Goal: Information Seeking & Learning: Check status

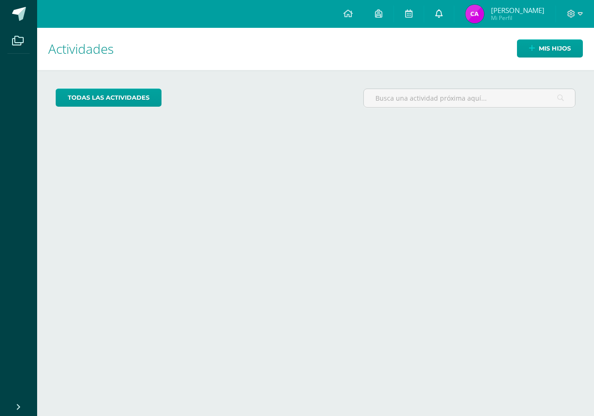
click at [454, 8] on link at bounding box center [439, 14] width 30 height 28
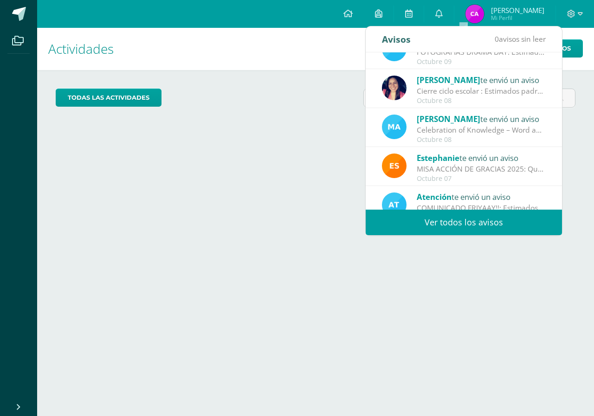
scroll to position [154, 0]
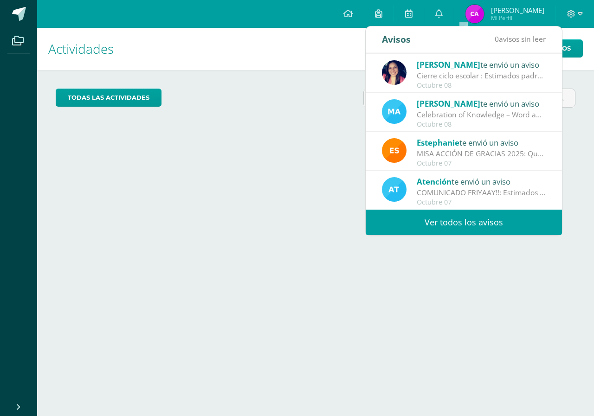
click at [458, 225] on link "Ver todos los avisos" at bounding box center [463, 223] width 196 height 26
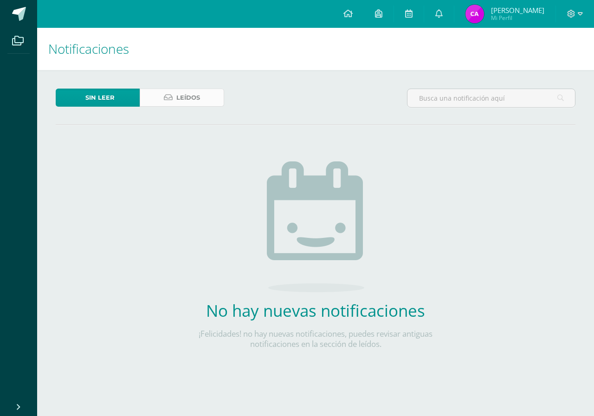
click at [182, 101] on span "Leídos" at bounding box center [188, 97] width 24 height 17
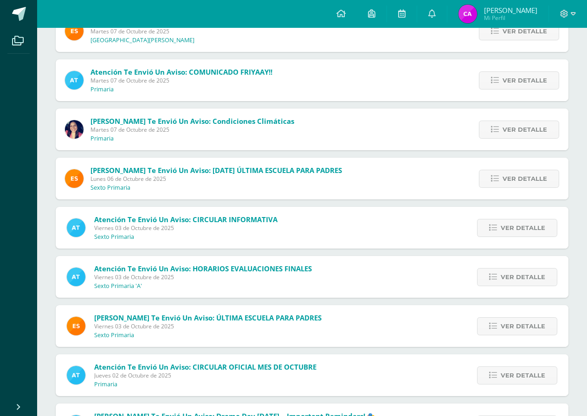
scroll to position [446, 0]
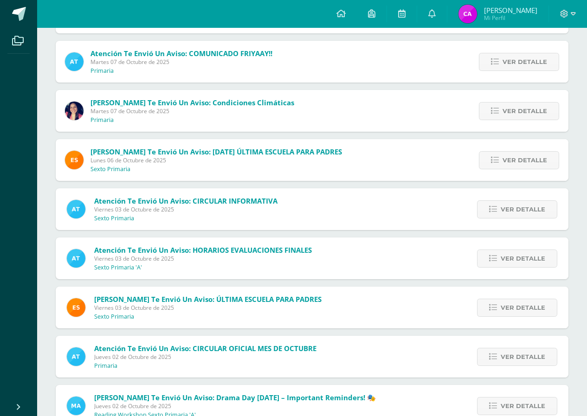
click at [516, 247] on div "Ver detalle" at bounding box center [515, 258] width 105 height 42
click at [514, 253] on span "Ver detalle" at bounding box center [522, 258] width 45 height 17
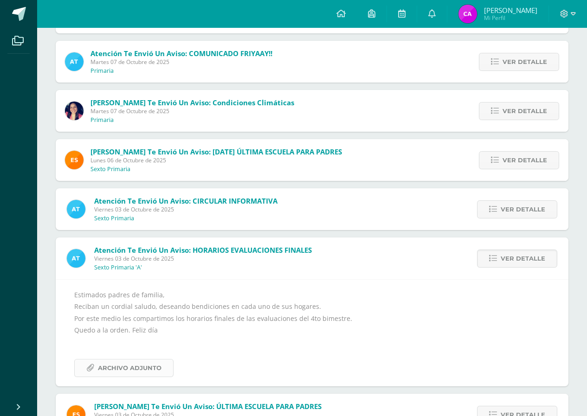
click at [151, 368] on span "Archivo Adjunto" at bounding box center [130, 367] width 64 height 17
